Goal: Information Seeking & Learning: Find specific page/section

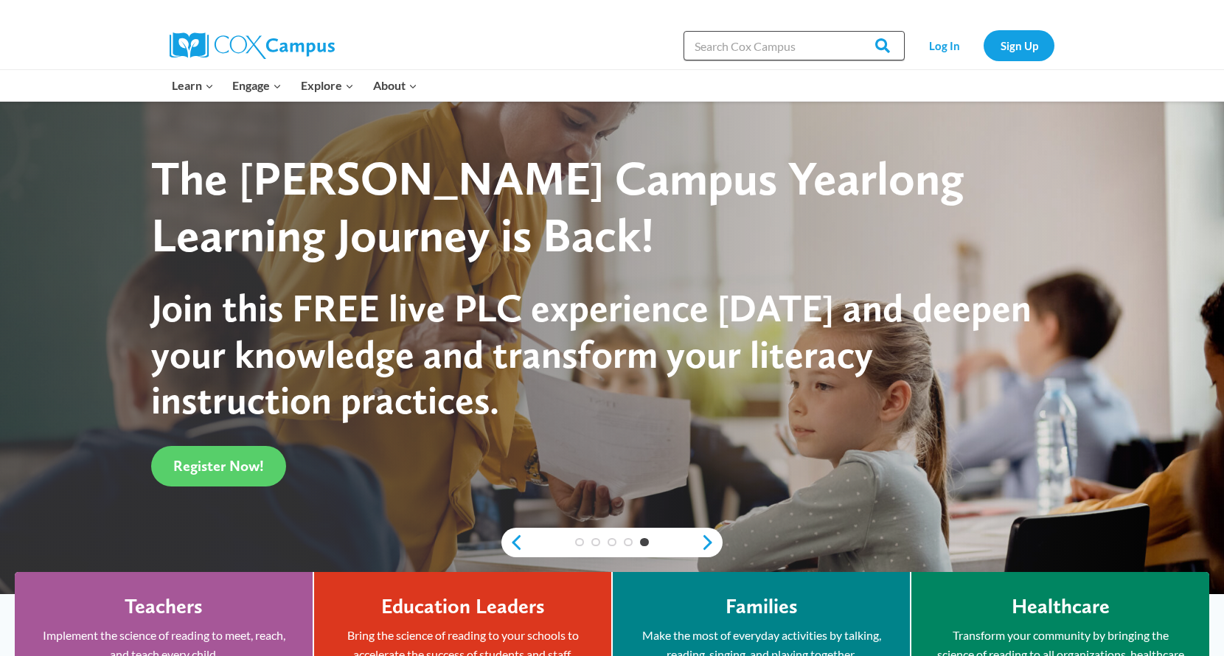
click at [805, 55] on input "Search in [URL][DOMAIN_NAME]" at bounding box center [793, 45] width 221 height 29
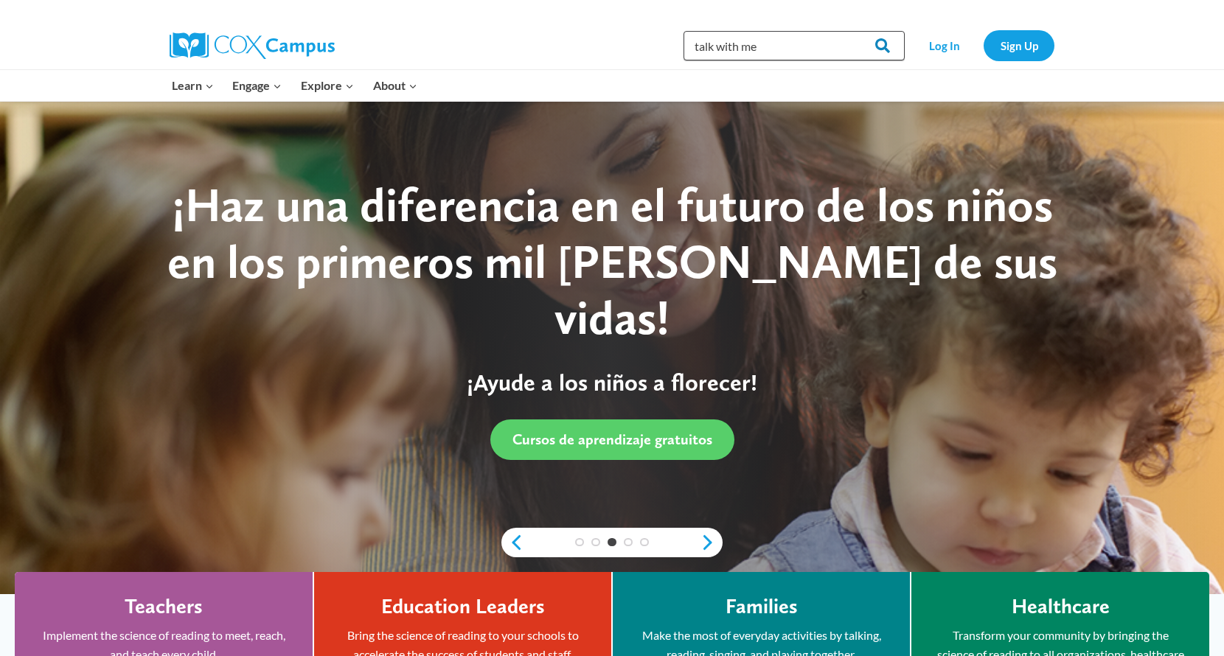
type input "talk with me"
click at [847, 31] on input "Search" at bounding box center [875, 45] width 57 height 29
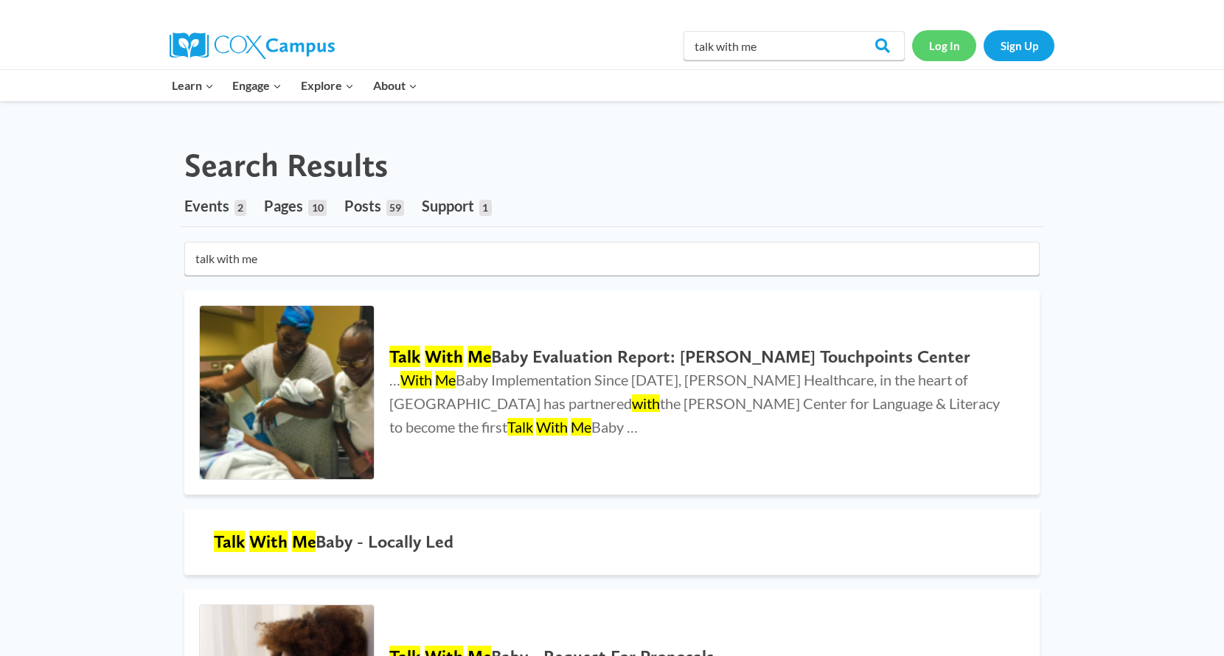
click at [944, 41] on link "Log In" at bounding box center [944, 45] width 64 height 30
